Goal: Task Accomplishment & Management: Manage account settings

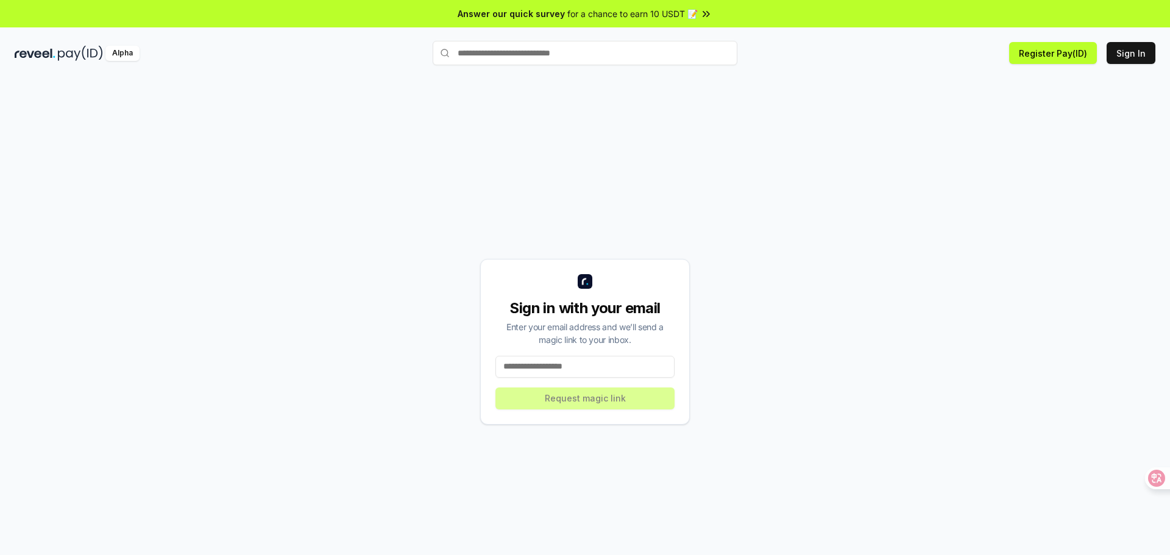
click at [575, 378] on div "Sign in with your email Enter your email address and we’ll send a magic link to…" at bounding box center [585, 342] width 210 height 166
click at [571, 373] on input at bounding box center [584, 367] width 179 height 22
click at [570, 371] on input at bounding box center [584, 367] width 179 height 22
paste input "**********"
type input "**********"
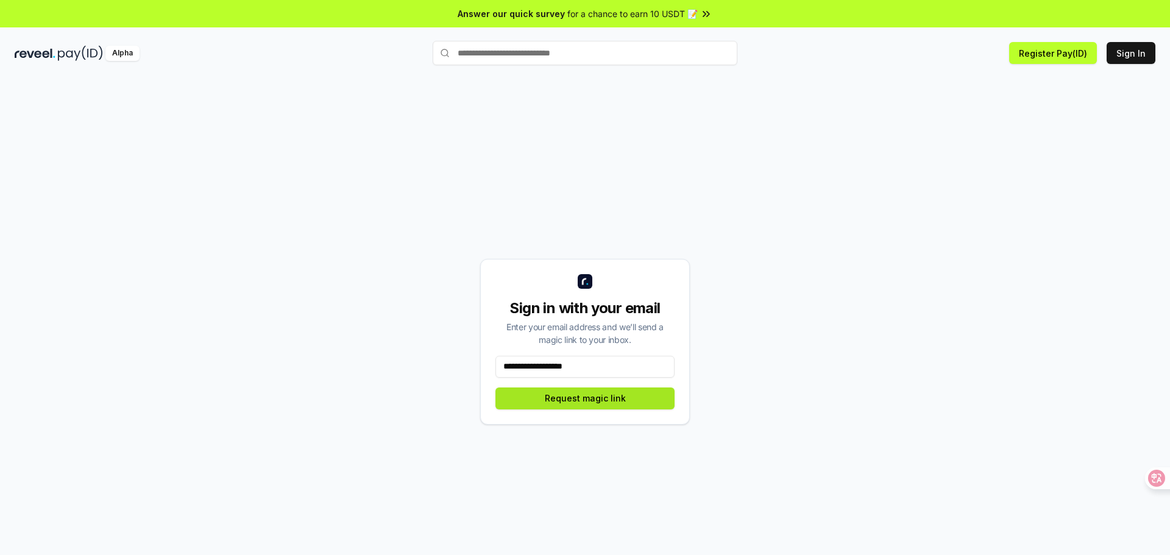
click at [609, 403] on button "Request magic link" at bounding box center [584, 399] width 179 height 22
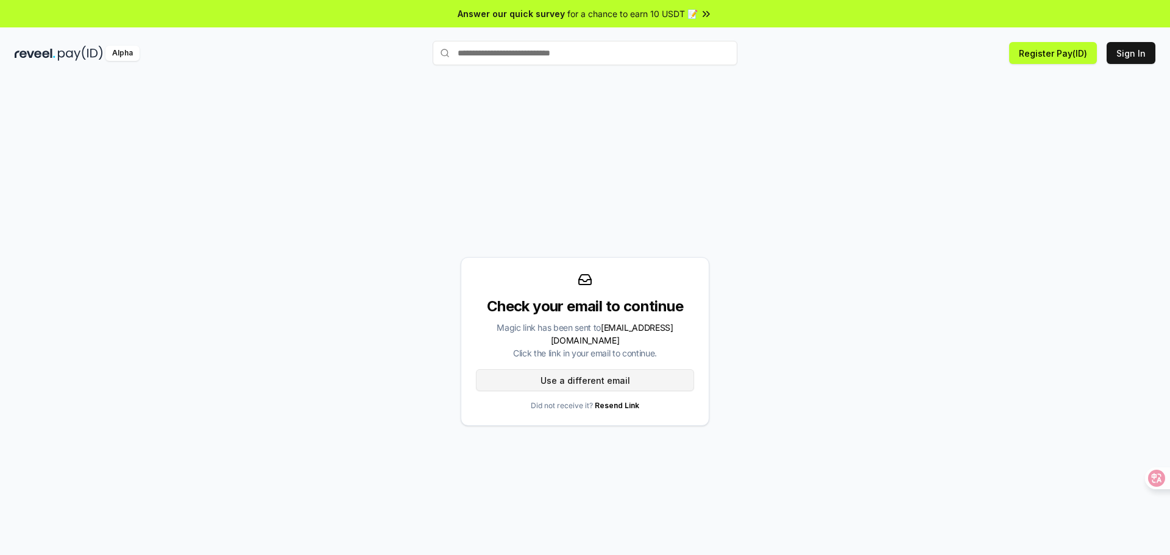
click at [564, 383] on button "Use a different email" at bounding box center [585, 380] width 218 height 22
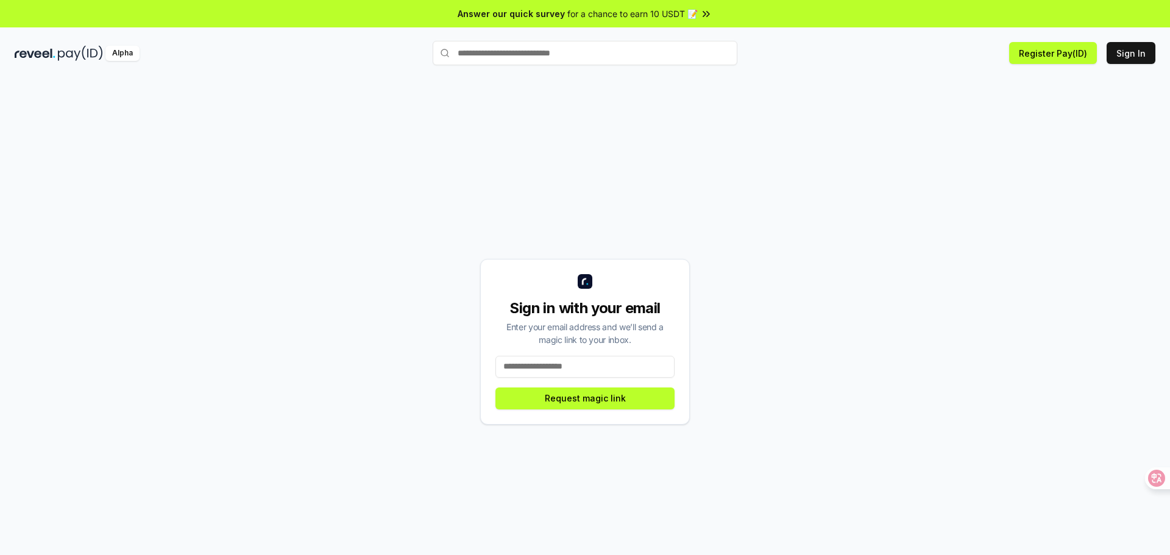
click at [575, 363] on input at bounding box center [584, 367] width 179 height 22
paste input "**********"
type input "**********"
click at [589, 398] on button "Request magic link" at bounding box center [584, 399] width 179 height 22
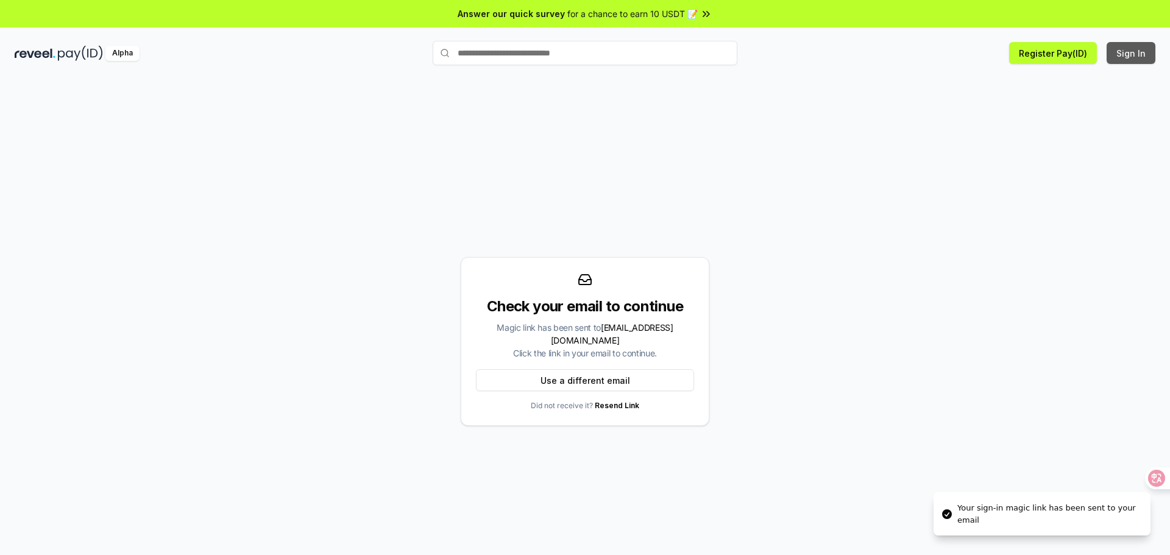
click at [1120, 57] on button "Sign In" at bounding box center [1130, 53] width 49 height 22
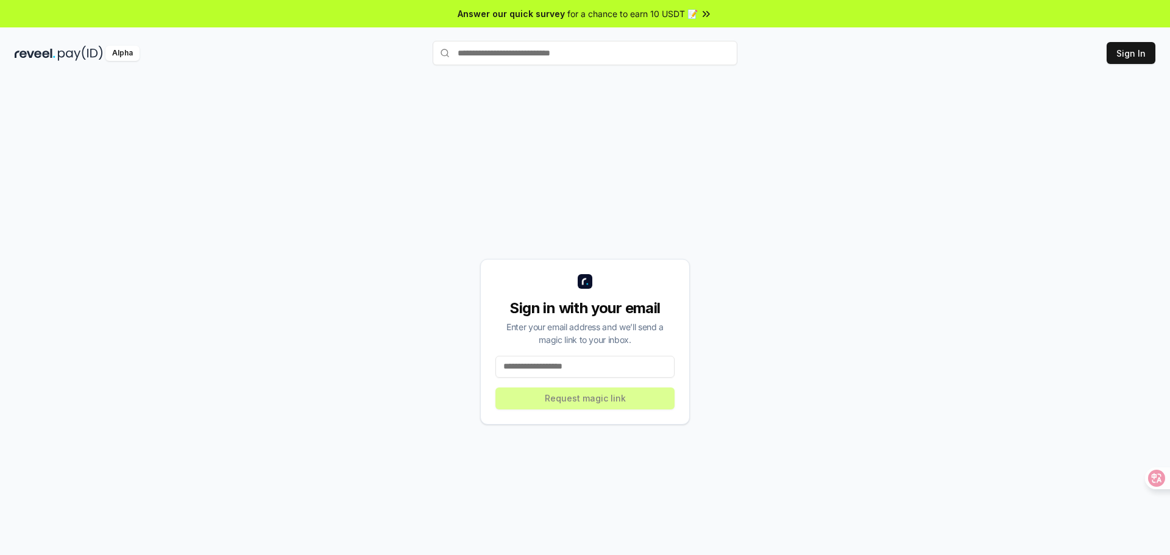
click at [555, 366] on input at bounding box center [584, 367] width 179 height 22
paste input "**********"
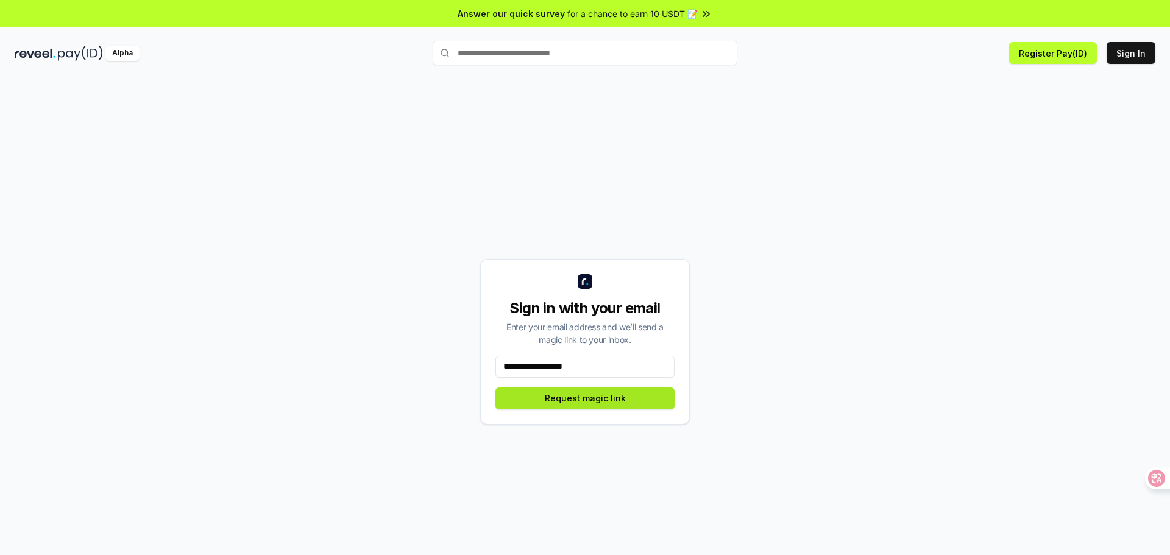
type input "**********"
click at [599, 398] on button "Request magic link" at bounding box center [584, 399] width 179 height 22
paste input "**********"
type input "**********"
click at [561, 397] on button "Request magic link" at bounding box center [584, 399] width 179 height 22
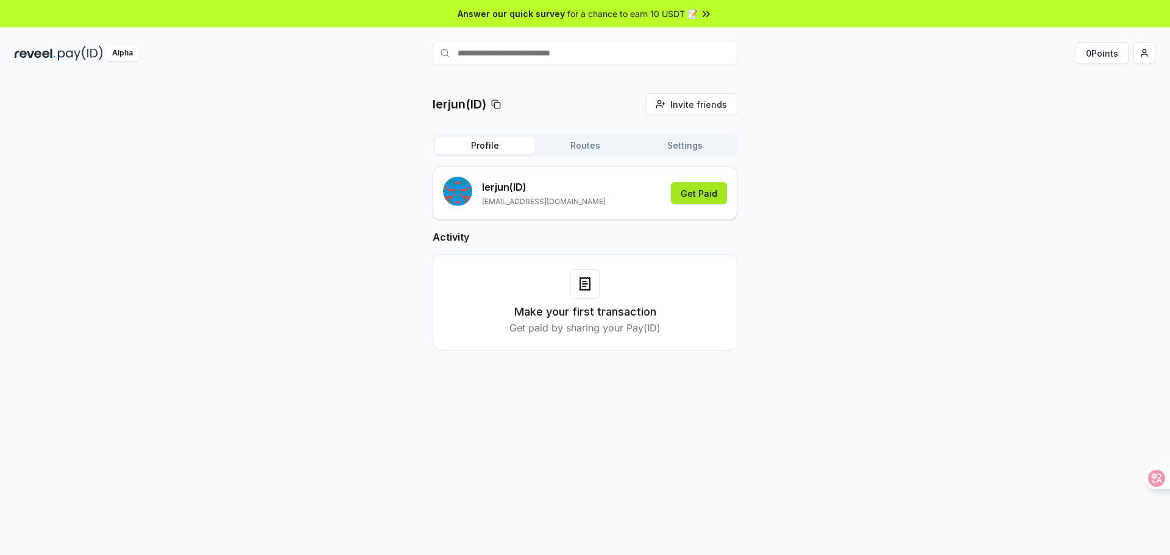
click at [698, 199] on button "Get Paid" at bounding box center [699, 193] width 56 height 22
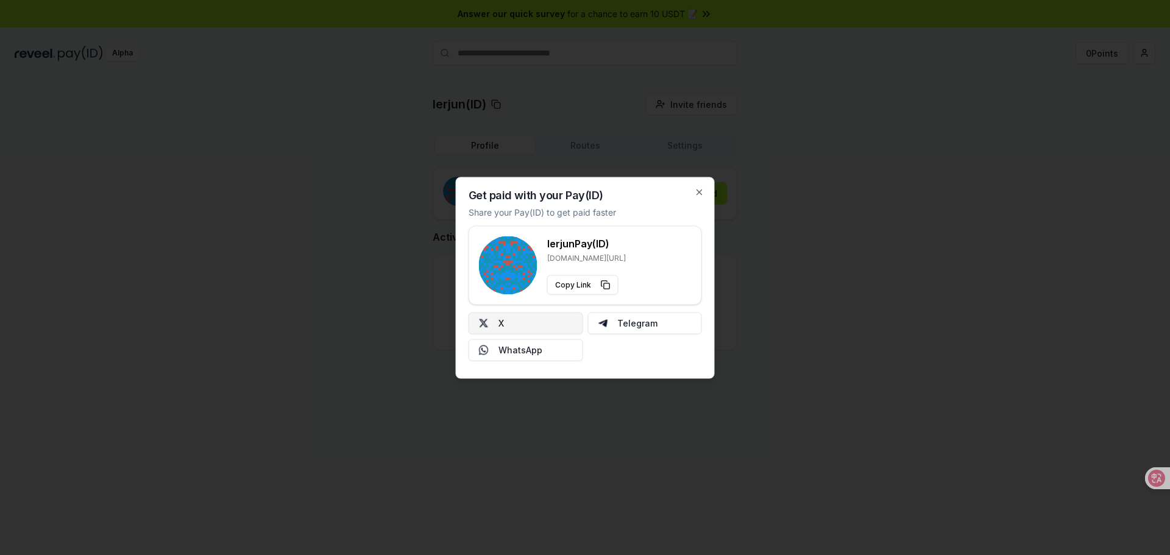
click at [518, 328] on button "X" at bounding box center [526, 323] width 115 height 22
click at [701, 190] on icon "button" at bounding box center [700, 192] width 10 height 10
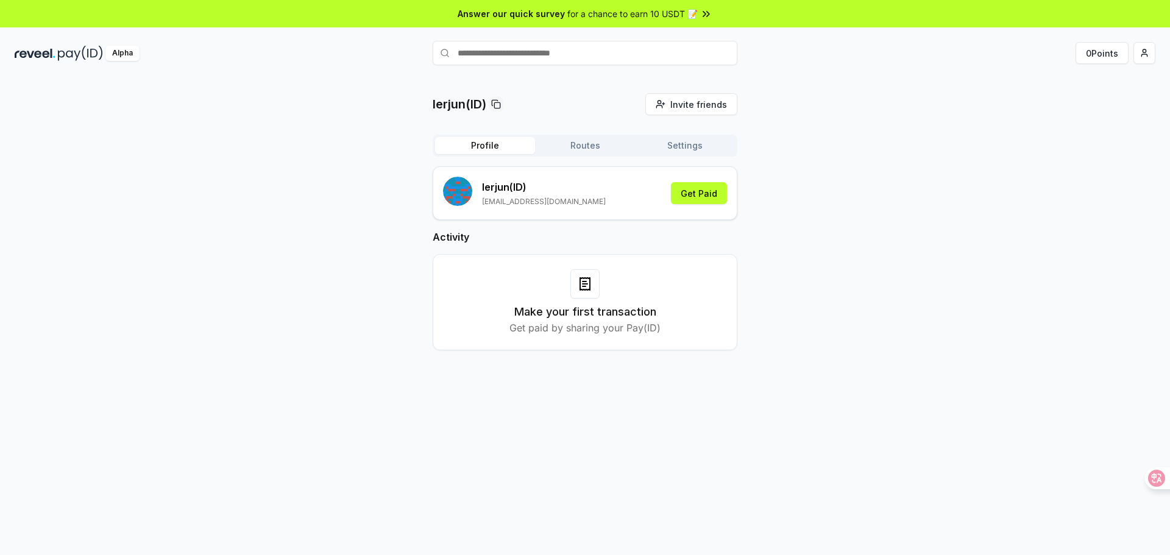
click at [461, 193] on rect "submit" at bounding box center [461, 192] width 2 height 2
click at [594, 154] on div "Profile Routes Settings" at bounding box center [585, 146] width 305 height 22
click at [471, 191] on rect "submit" at bounding box center [471, 190] width 2 height 2
click at [695, 193] on button "Get Paid" at bounding box center [699, 193] width 56 height 22
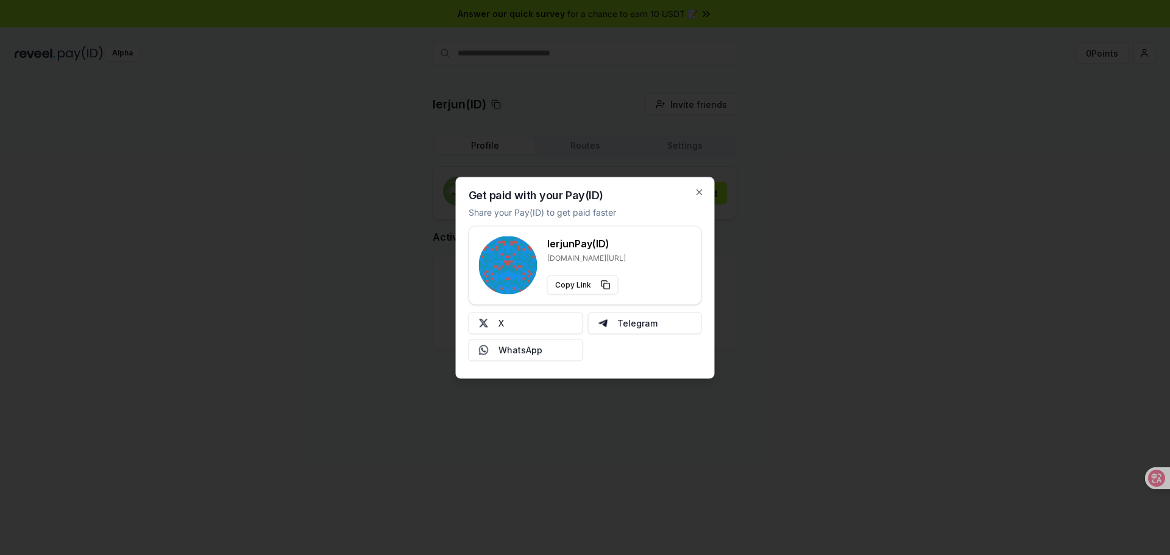
click at [704, 192] on div "Get paid with your Pay(ID) Share your Pay(ID) to get paid faster lerjun Pay(ID)…" at bounding box center [585, 278] width 259 height 202
click at [699, 194] on icon "button" at bounding box center [700, 192] width 10 height 10
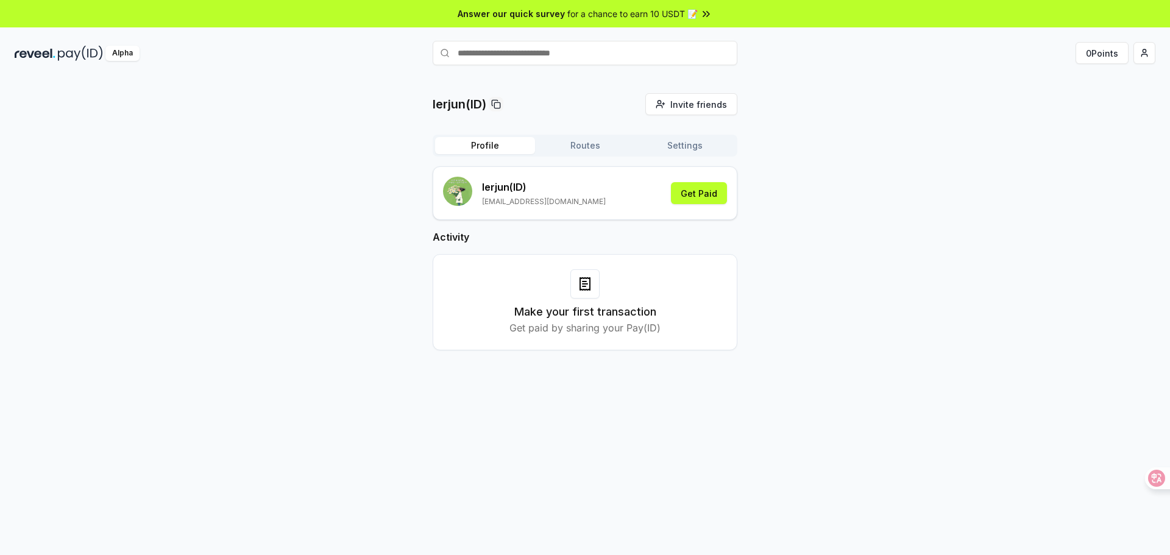
click at [596, 147] on button "Routes" at bounding box center [585, 145] width 100 height 17
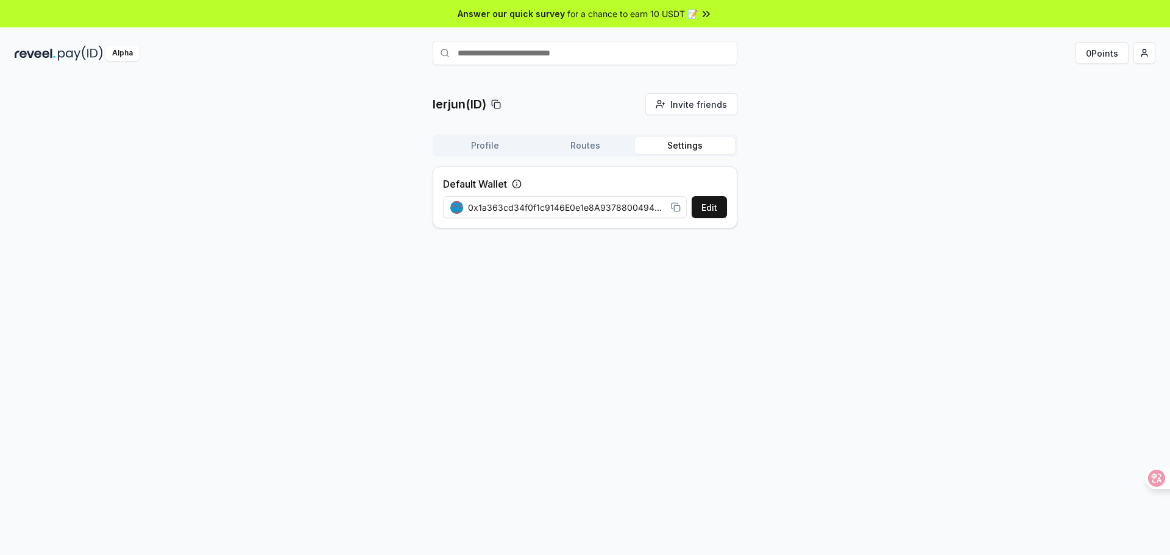
click at [679, 151] on button "Settings" at bounding box center [685, 145] width 100 height 17
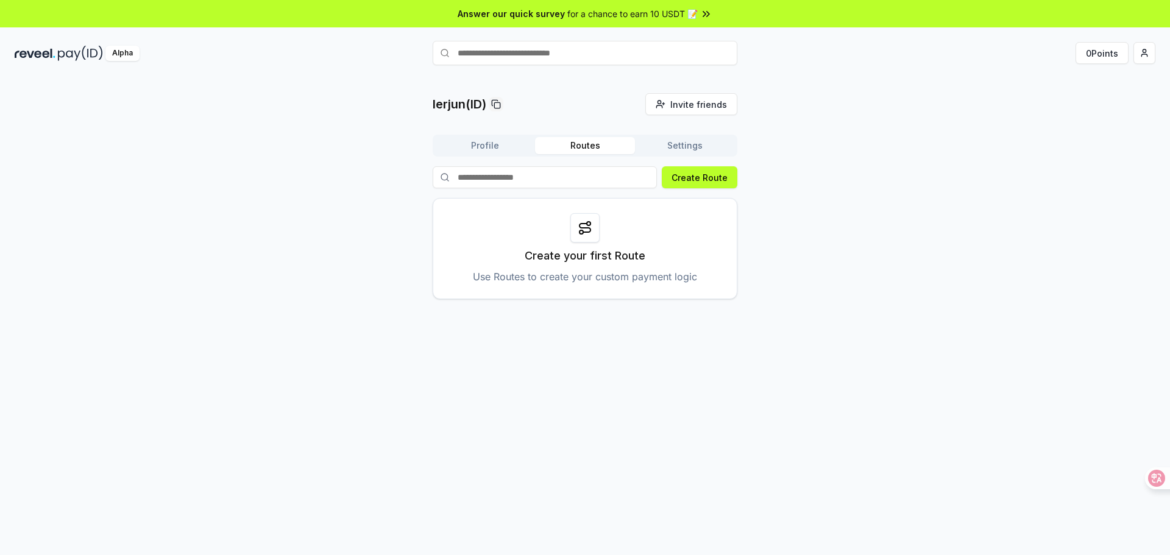
click at [579, 147] on button "Routes" at bounding box center [585, 145] width 100 height 17
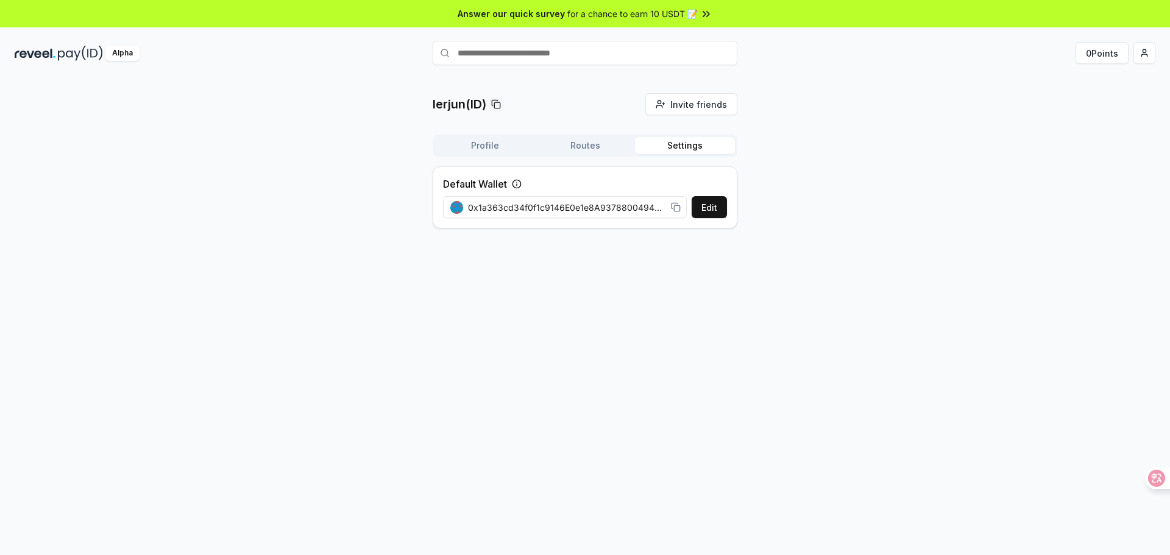
click at [701, 152] on button "Settings" at bounding box center [685, 145] width 100 height 17
click at [648, 211] on span "0x1a363cd34f0f1c9146E0e1e8A9378800494bA3Ce" at bounding box center [567, 207] width 198 height 13
drag, startPoint x: 648, startPoint y: 211, endPoint x: 673, endPoint y: 211, distance: 25.0
click at [673, 211] on div "0x1a363cd34f0f1c9146E0e1e8A9378800494bA3Ce" at bounding box center [565, 207] width 230 height 13
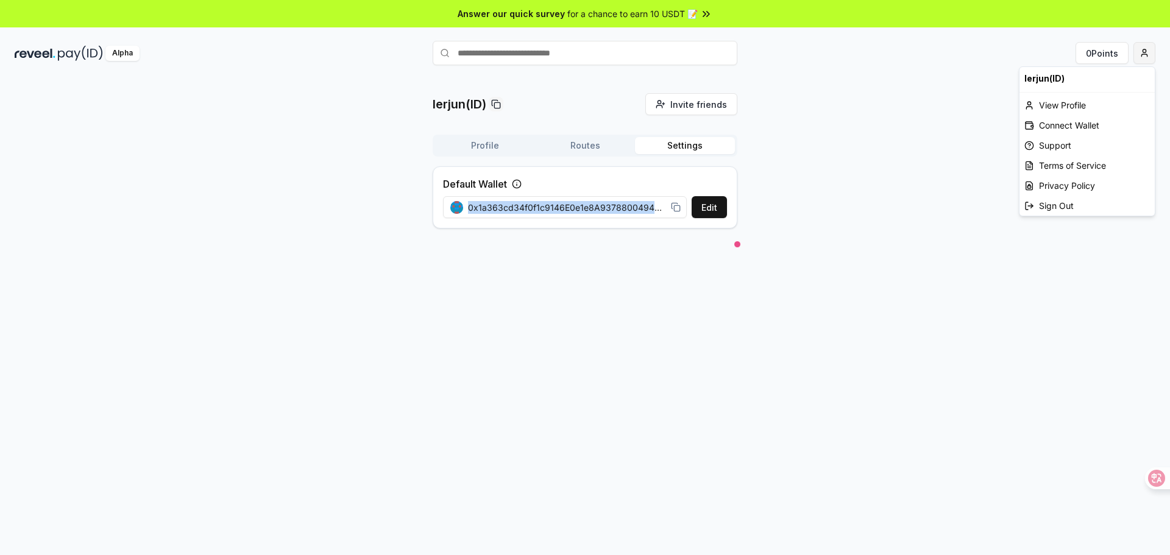
click at [1138, 49] on html "Answer our quick survey for a chance to earn 10 USDT 📝 Alpha 0 Points lerjun(ID…" at bounding box center [585, 277] width 1170 height 555
click at [1086, 124] on div "Connect Wallet" at bounding box center [1086, 125] width 135 height 20
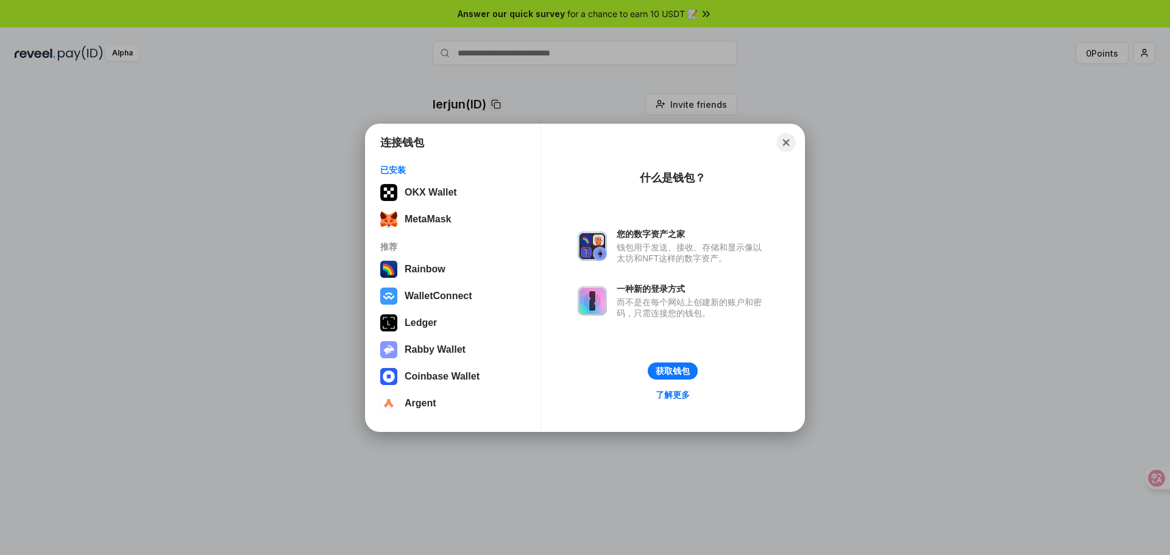
click at [780, 144] on button "Close" at bounding box center [786, 142] width 19 height 19
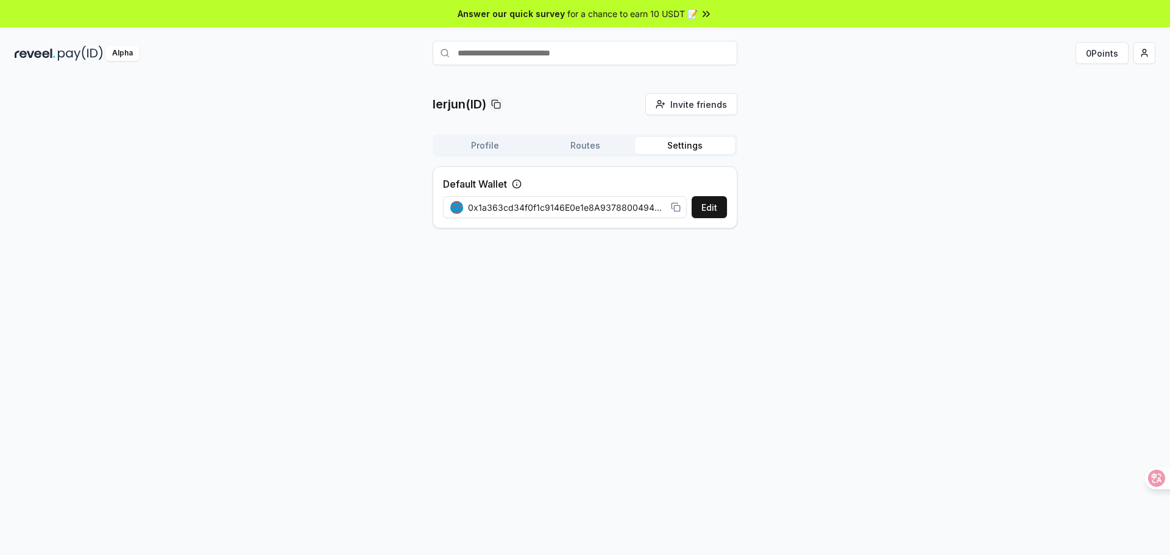
click at [1130, 51] on div "0 Points" at bounding box center [965, 53] width 380 height 22
click at [1138, 52] on html "Answer our quick survey for a chance to earn 10 USDT 📝 Alpha 0 Points lerjun(ID…" at bounding box center [585, 277] width 1170 height 555
click at [1063, 105] on div "View Profile" at bounding box center [1086, 105] width 135 height 20
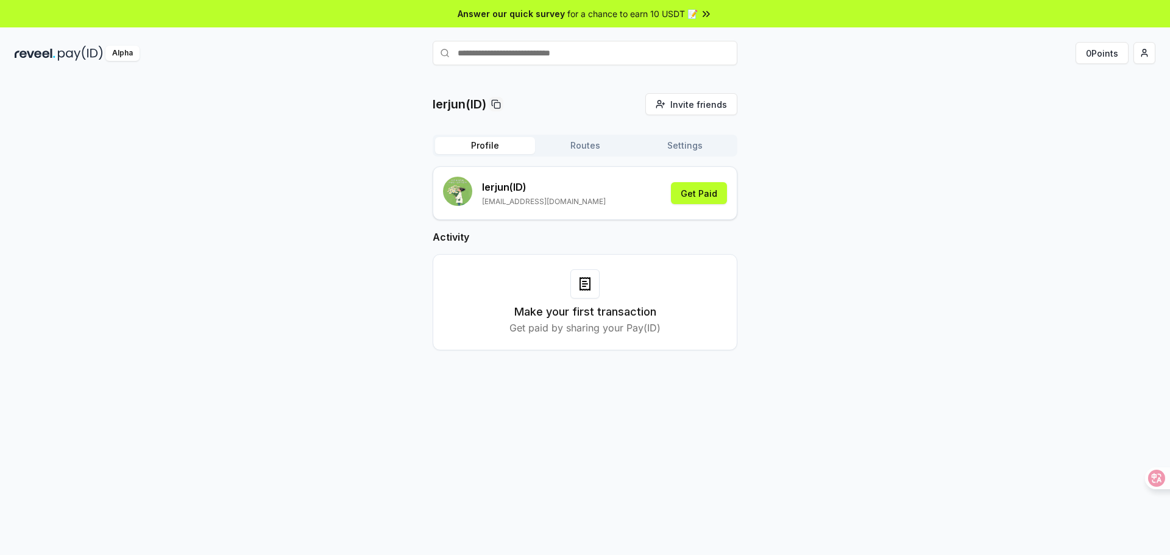
click at [604, 141] on button "Routes" at bounding box center [585, 145] width 100 height 17
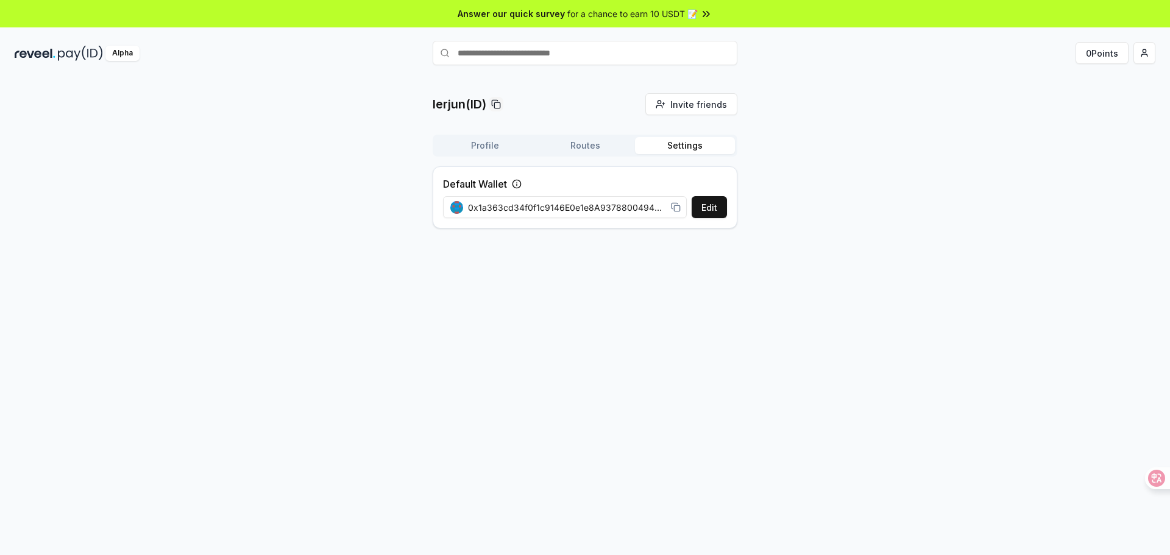
click at [696, 149] on button "Settings" at bounding box center [685, 145] width 100 height 17
click at [695, 13] on span "for a chance to earn 10 USDT 📝" at bounding box center [632, 13] width 130 height 13
click at [567, 147] on button "Routes" at bounding box center [585, 145] width 100 height 17
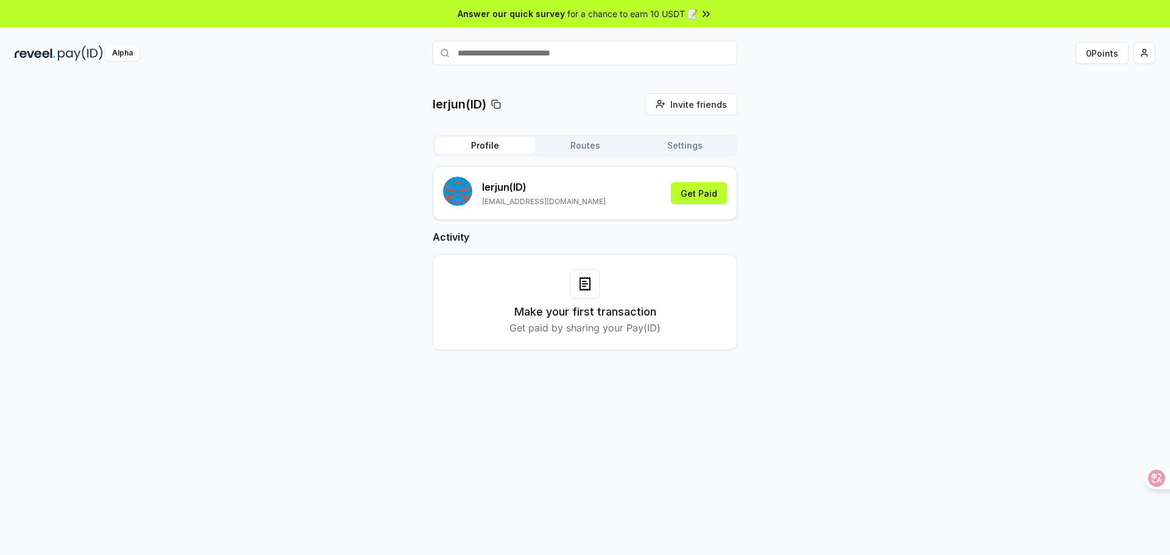
click at [498, 149] on button "Profile" at bounding box center [485, 145] width 100 height 17
click at [593, 53] on input "text" at bounding box center [585, 53] width 305 height 24
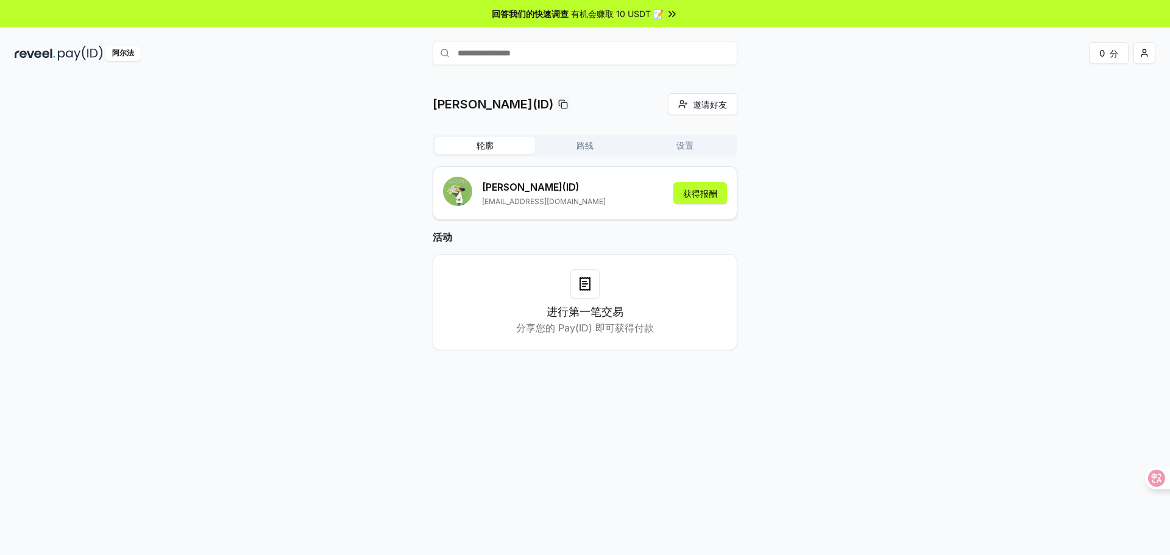
click at [467, 40] on div "阿尔法 0 分" at bounding box center [585, 53] width 1170 height 32
click at [673, 15] on icon at bounding box center [672, 14] width 12 height 12
click at [662, 16] on font "有机会赚取 10 USDT 📝" at bounding box center [617, 14] width 93 height 10
